Goal: Find specific page/section: Find specific page/section

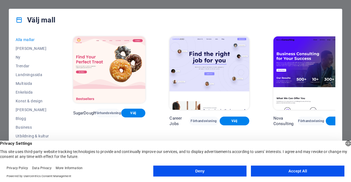
click at [294, 168] on button "Accept All" at bounding box center [298, 171] width 94 height 11
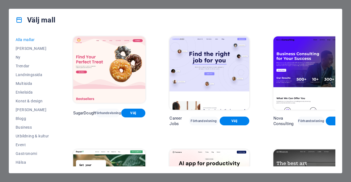
drag, startPoint x: 335, startPoint y: 38, endPoint x: 337, endPoint y: 54, distance: 16.6
click at [337, 54] on div "Alla mallar Mina mallar Ny Trendar Landningssida Multisida Enkelsida Konst & de…" at bounding box center [175, 102] width 333 height 142
click at [33, 50] on span "[PERSON_NAME]" at bounding box center [32, 48] width 33 height 4
